Goal: Transaction & Acquisition: Book appointment/travel/reservation

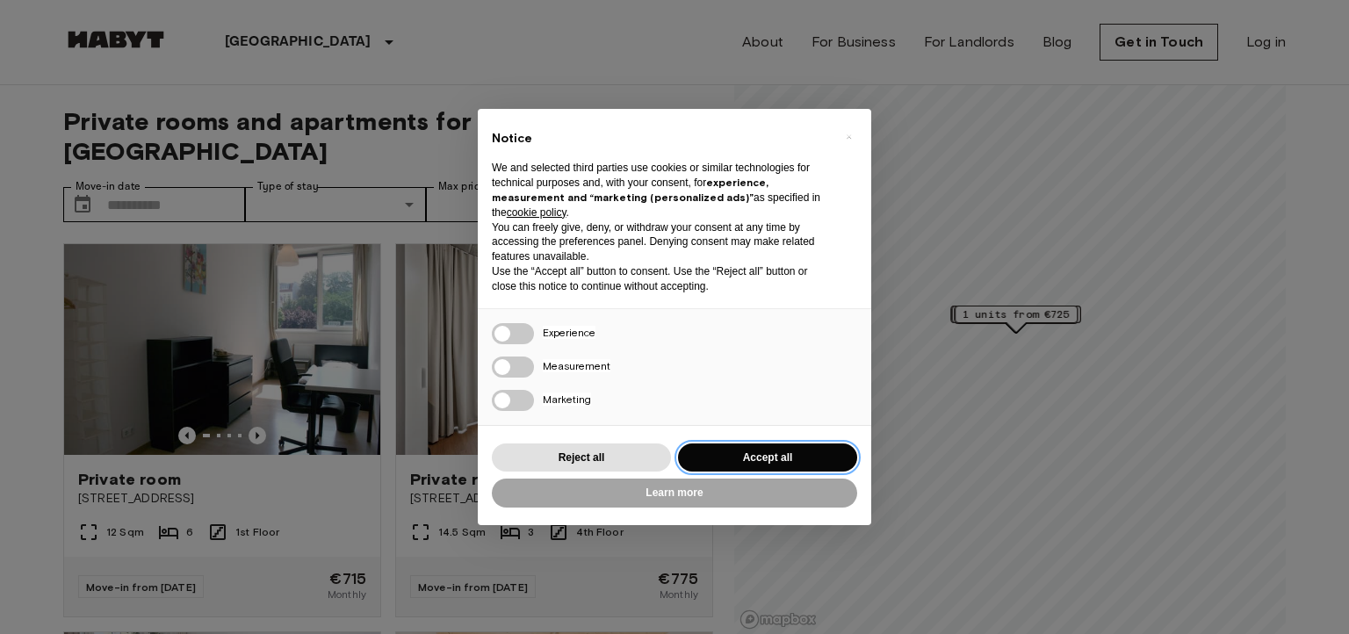
click at [791, 452] on button "Accept all" at bounding box center [767, 458] width 179 height 29
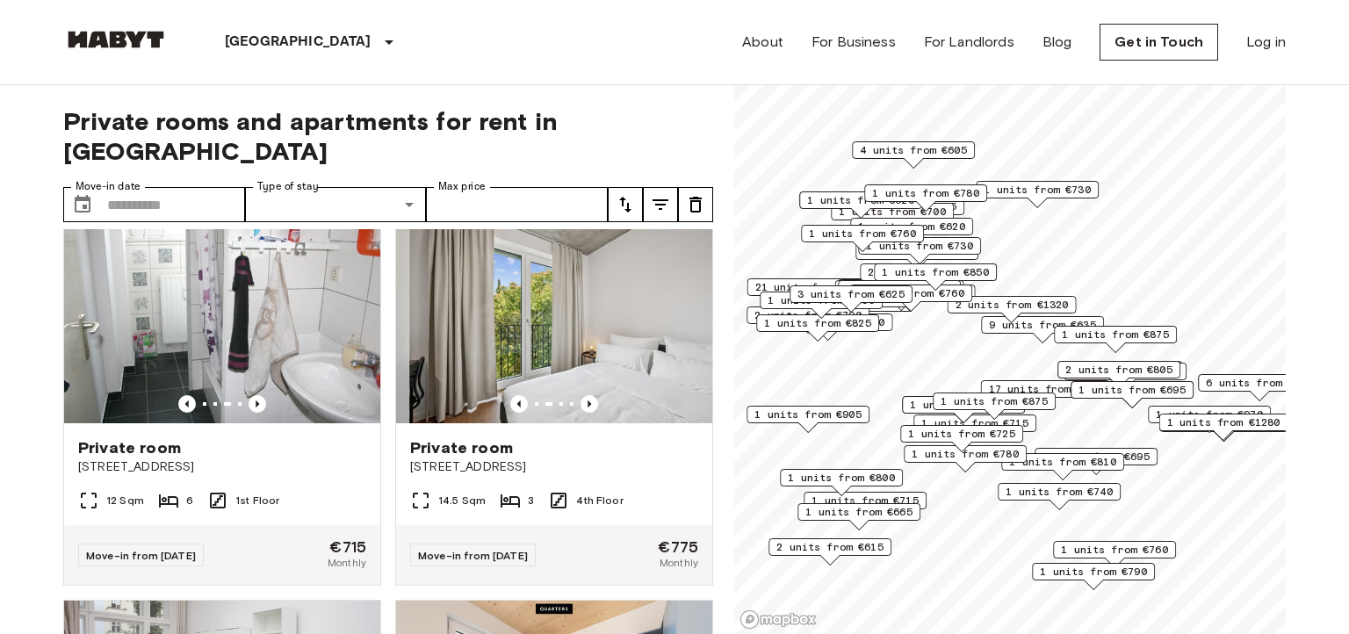
scroll to position [25, 0]
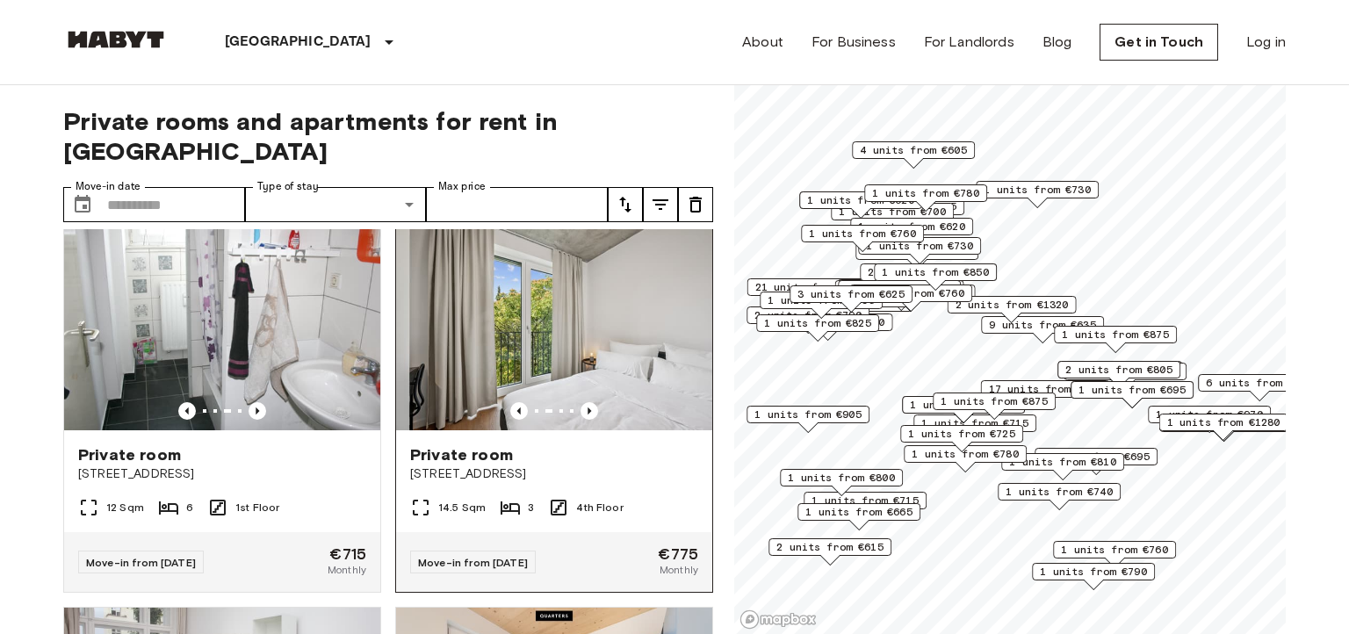
click at [628, 267] on img at bounding box center [554, 325] width 316 height 211
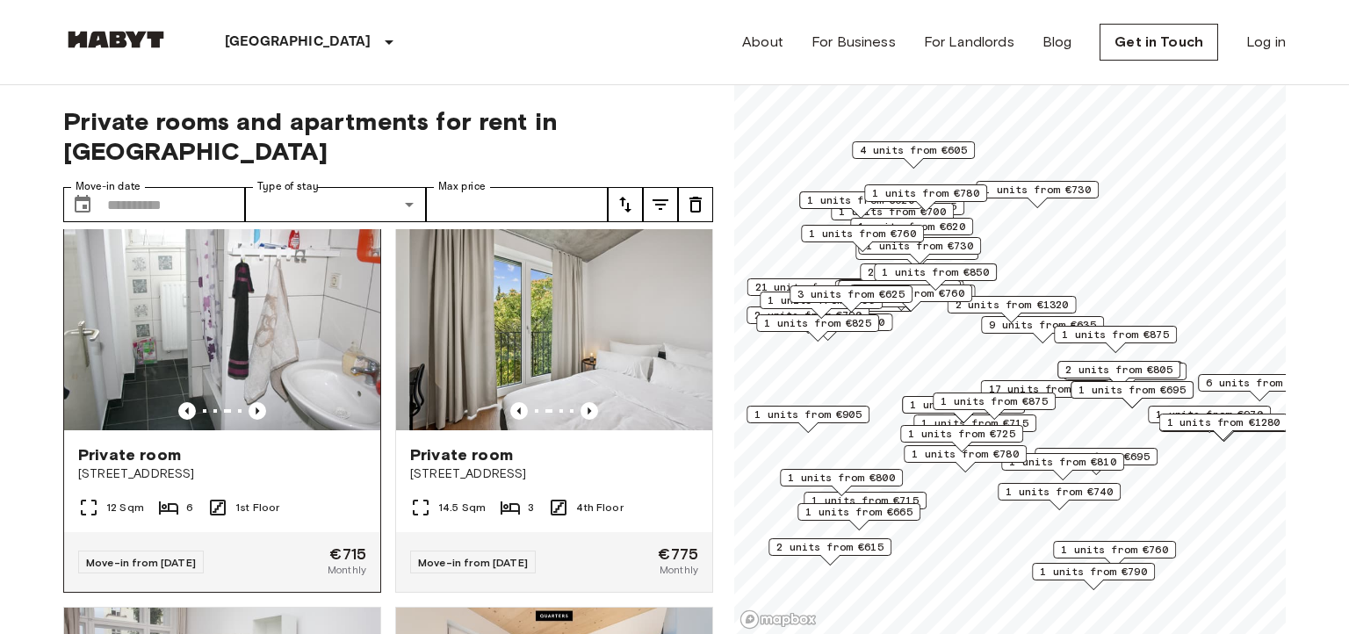
click at [164, 532] on div "Move-in from 21 Sep 25 €715 Monthly" at bounding box center [222, 562] width 316 height 60
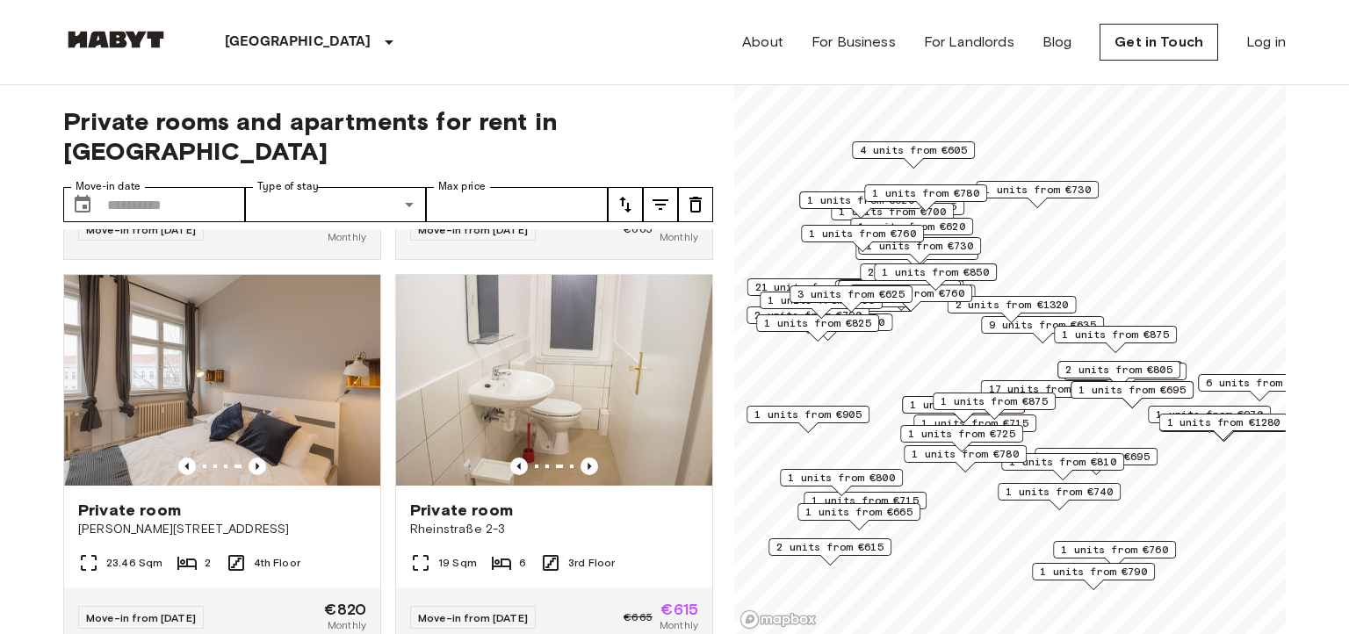
scroll to position [1532, 0]
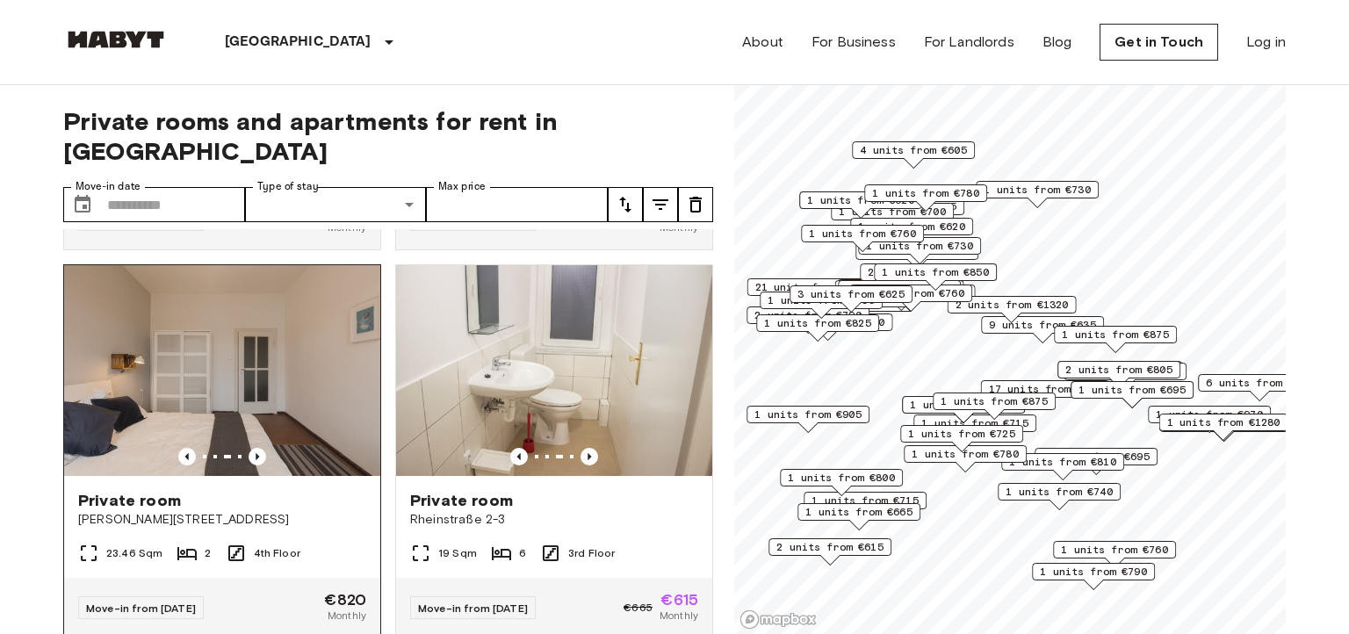
click at [132, 359] on img at bounding box center [222, 370] width 316 height 211
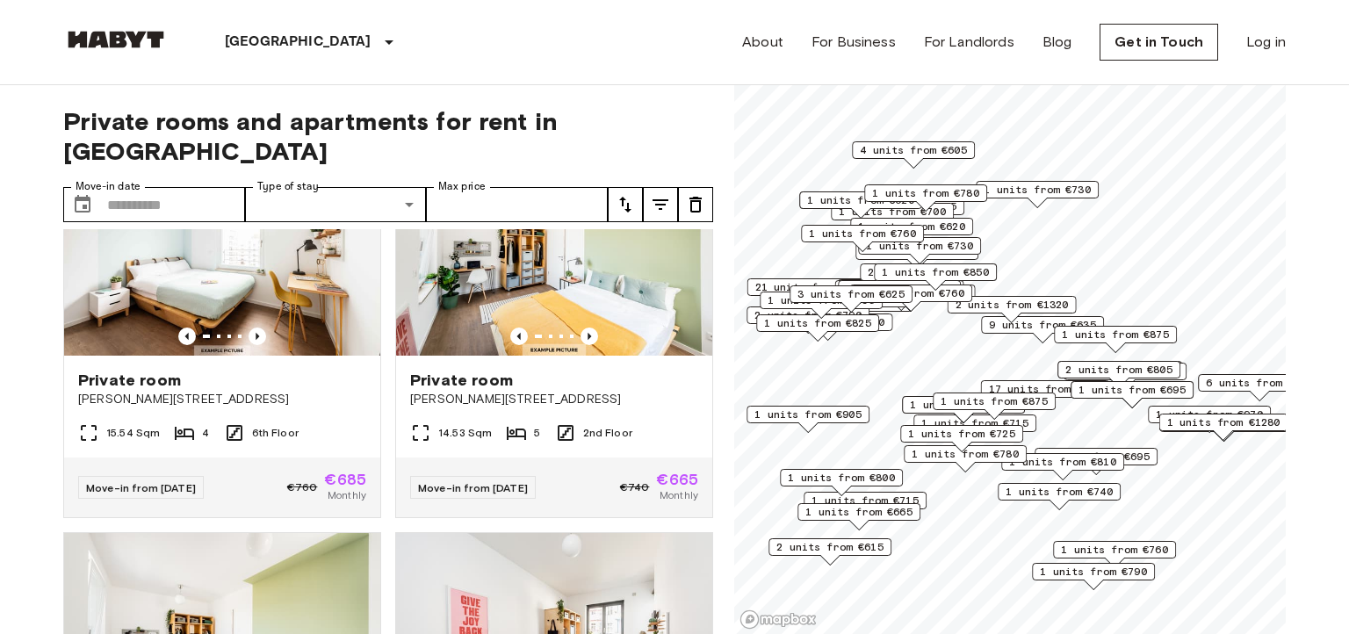
scroll to position [4779, 0]
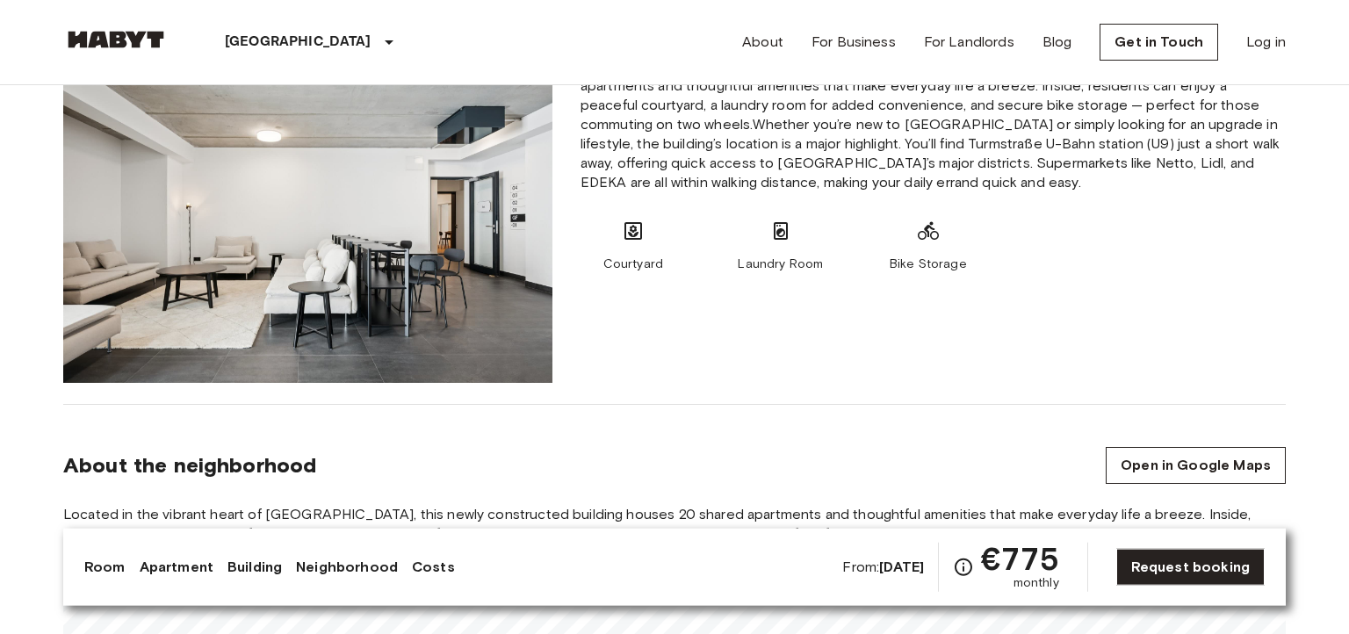
scroll to position [1377, 0]
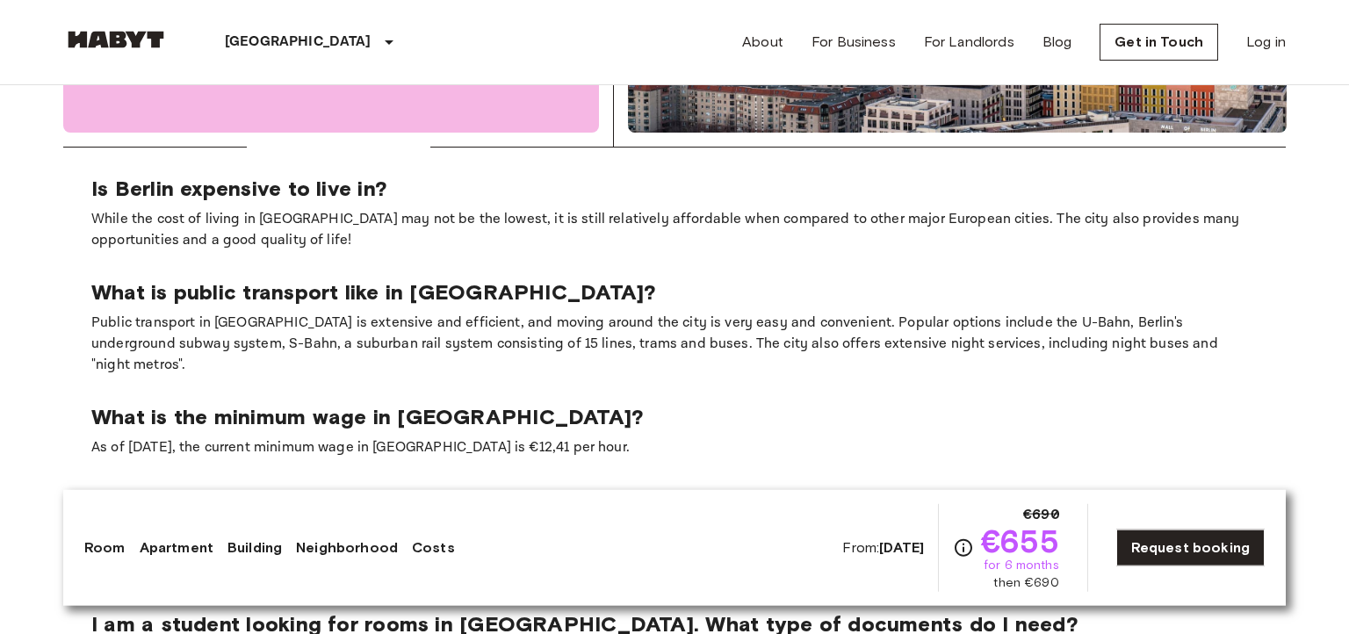
scroll to position [3413, 0]
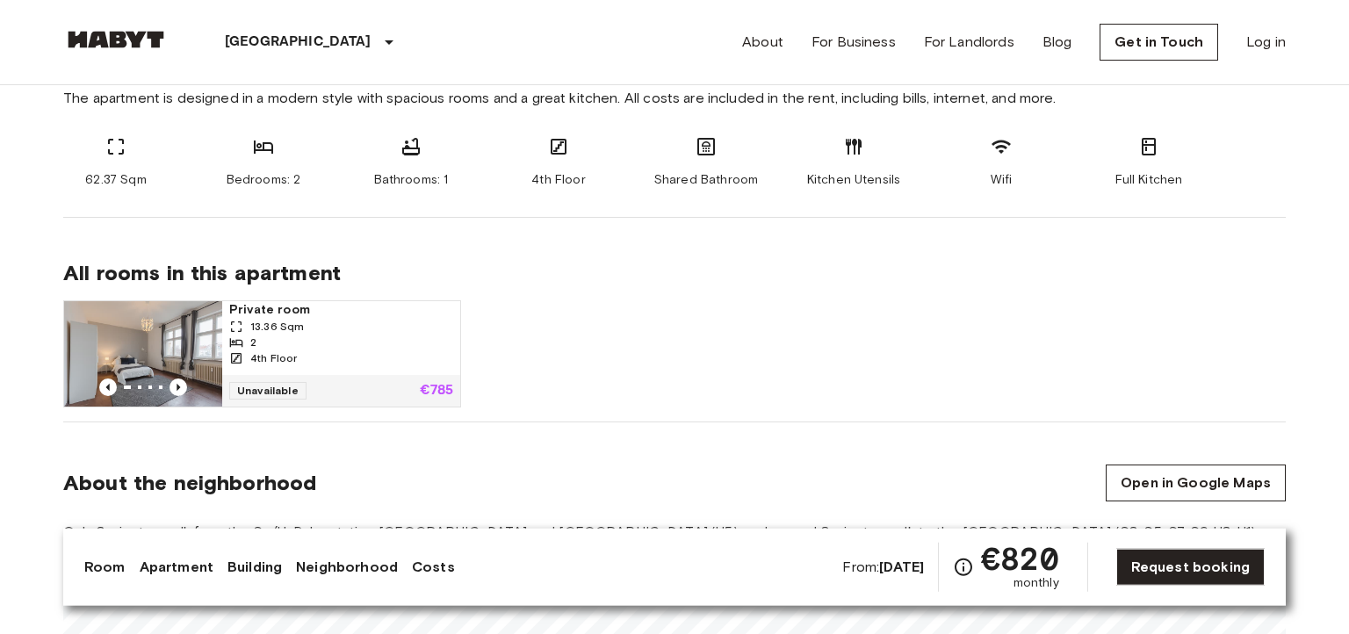
scroll to position [934, 0]
